Goal: Task Accomplishment & Management: Use online tool/utility

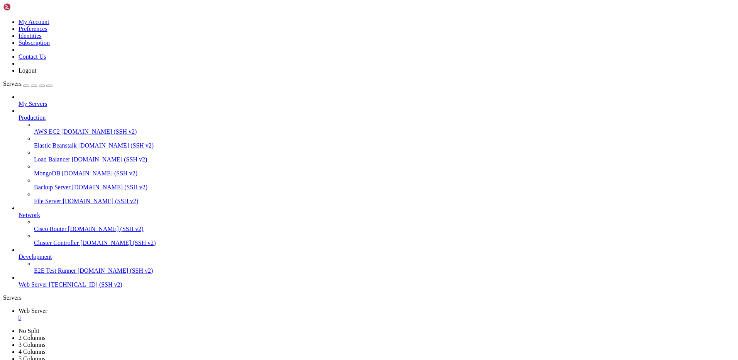
scroll to position [757, 0]
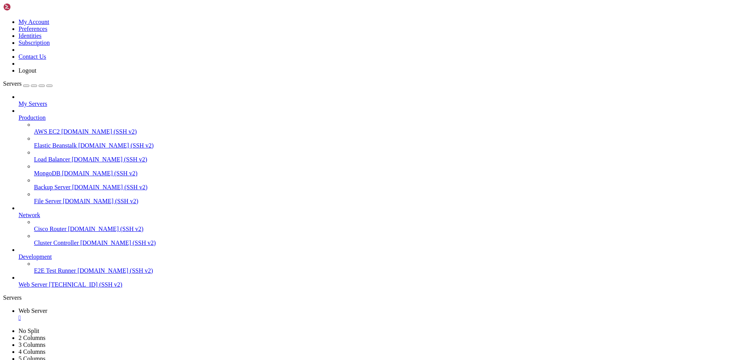
drag, startPoint x: 6, startPoint y: 721, endPoint x: 274, endPoint y: 721, distance: 268.0
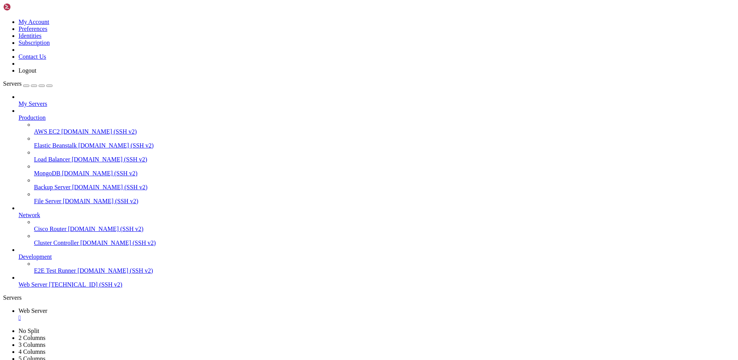
drag, startPoint x: 21, startPoint y: 471, endPoint x: 132, endPoint y: 451, distance: 112.3
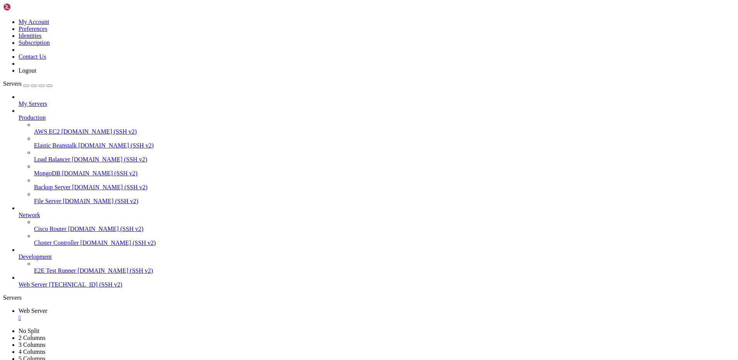
scroll to position [31514, 0]
drag, startPoint x: 7, startPoint y: 666, endPoint x: 51, endPoint y: 644, distance: 49.1
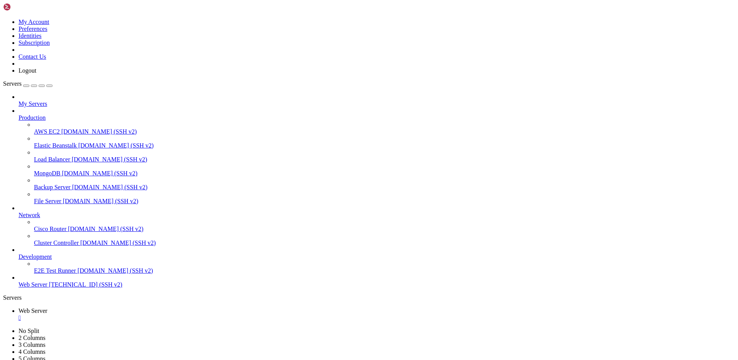
copy x-row "[TECHNICAL_ID]"
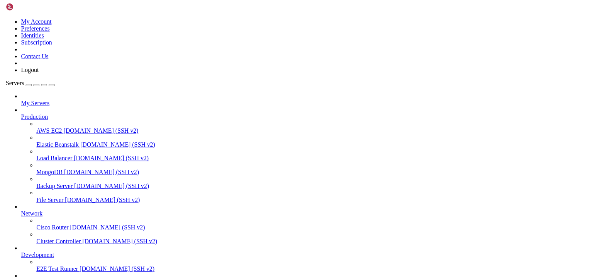
scroll to position [47264, 0]
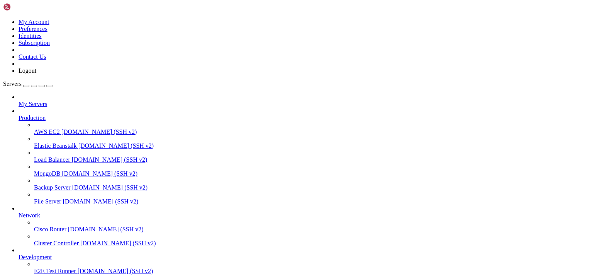
drag, startPoint x: 149, startPoint y: 615, endPoint x: 106, endPoint y: 624, distance: 44.2
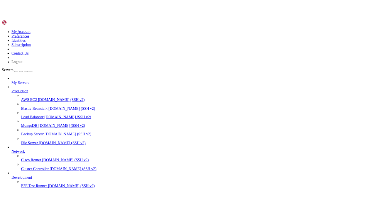
scroll to position [3, 1]
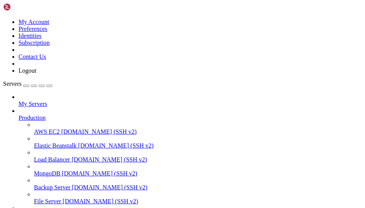
scroll to position [47333, 0]
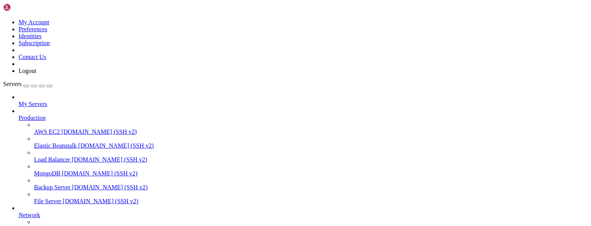
scroll to position [47534, 0]
drag, startPoint x: 120, startPoint y: 590, endPoint x: 151, endPoint y: 588, distance: 30.6
drag, startPoint x: 6, startPoint y: 490, endPoint x: 180, endPoint y: 489, distance: 173.8
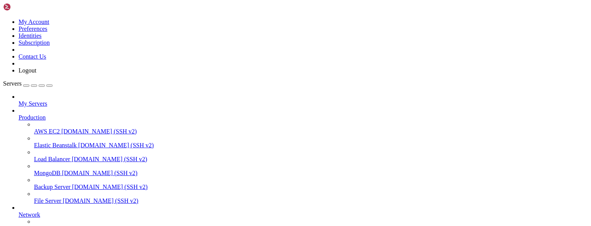
copy x-row "wget -O dan_me_tor [URL][DOMAIN_NAME][PERSON_NAME]"
drag, startPoint x: 197, startPoint y: 611, endPoint x: 186, endPoint y: 611, distance: 10.8
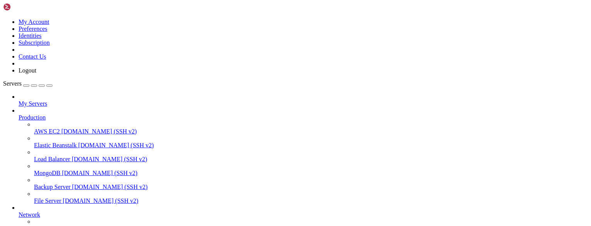
scroll to position [47789, 0]
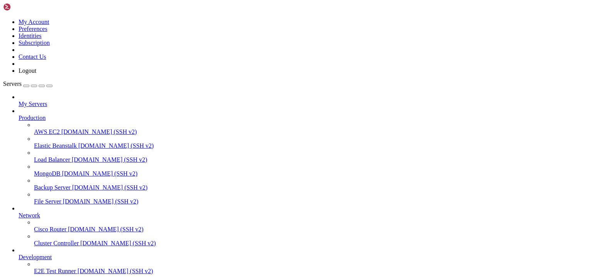
scroll to position [96868, 0]
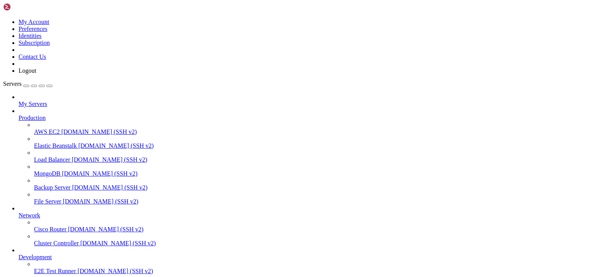
click at [3, 19] on icon at bounding box center [3, 19] width 0 height 0
click at [36, 74] on link "Logout" at bounding box center [28, 70] width 18 height 7
